Goal: Task Accomplishment & Management: Manage account settings

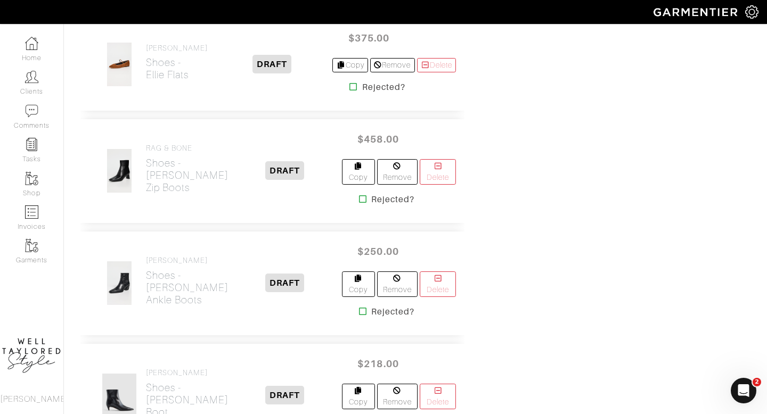
scroll to position [2349, 0]
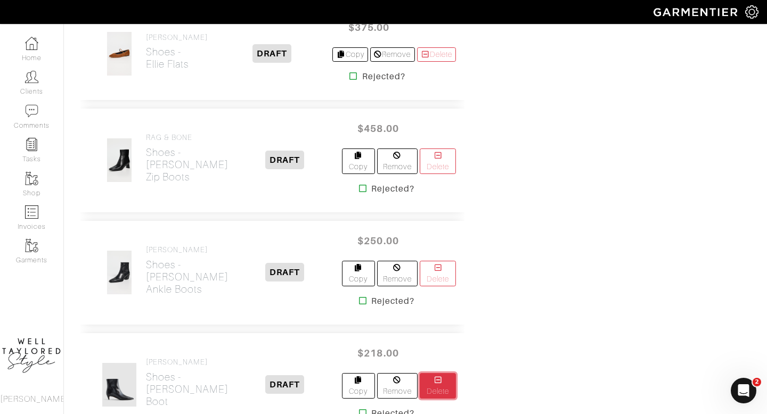
click at [438, 373] on link "Delete" at bounding box center [438, 386] width 36 height 26
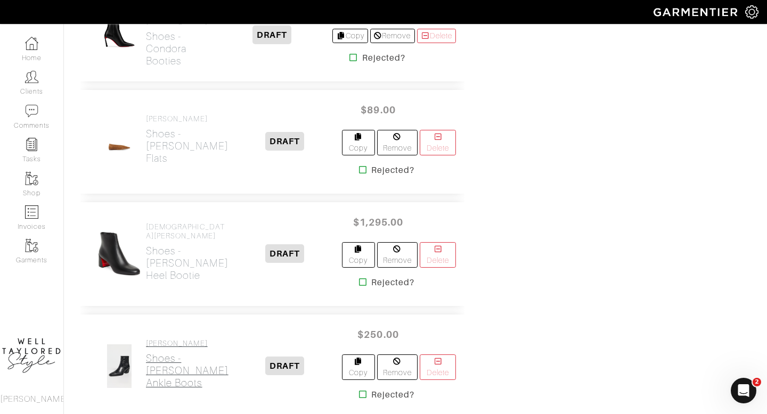
scroll to position [2192, 0]
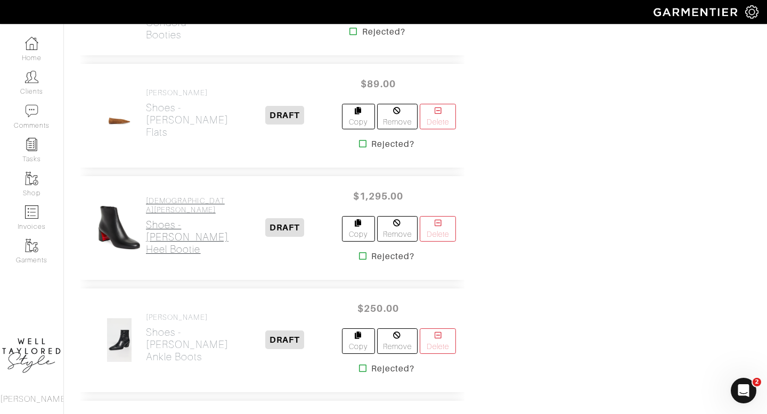
click at [157, 219] on h2 "Shoes - Jane Block Heel Bootie" at bounding box center [187, 237] width 83 height 37
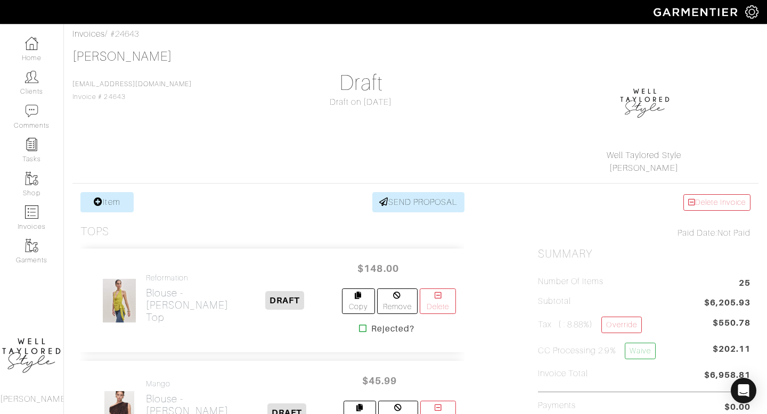
scroll to position [47, 0]
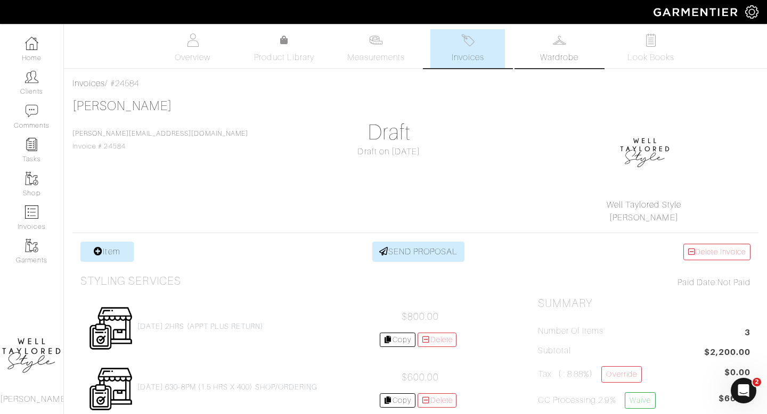
click at [558, 49] on link "Wardrobe" at bounding box center [559, 48] width 75 height 39
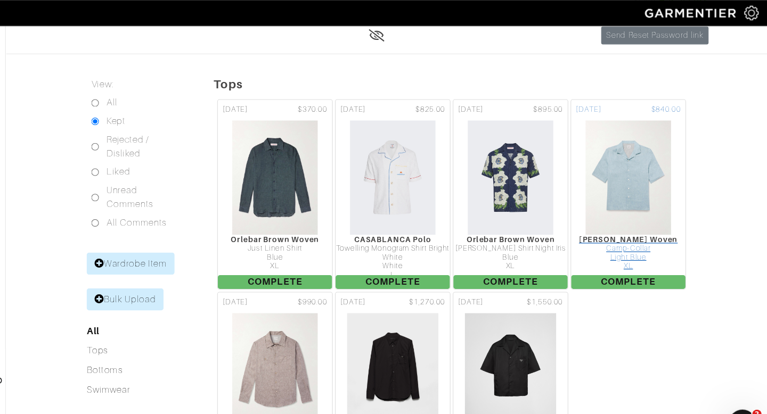
click at [628, 169] on img at bounding box center [638, 164] width 80 height 107
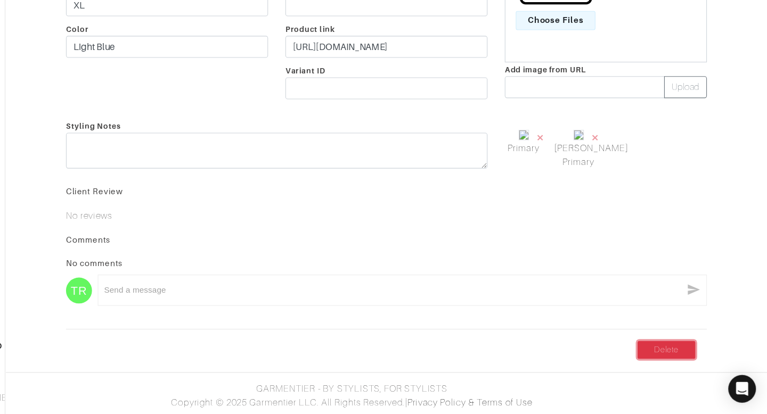
scroll to position [252, 0]
click at [659, 359] on link "Delete" at bounding box center [673, 355] width 53 height 17
